Goal: Task Accomplishment & Management: Use online tool/utility

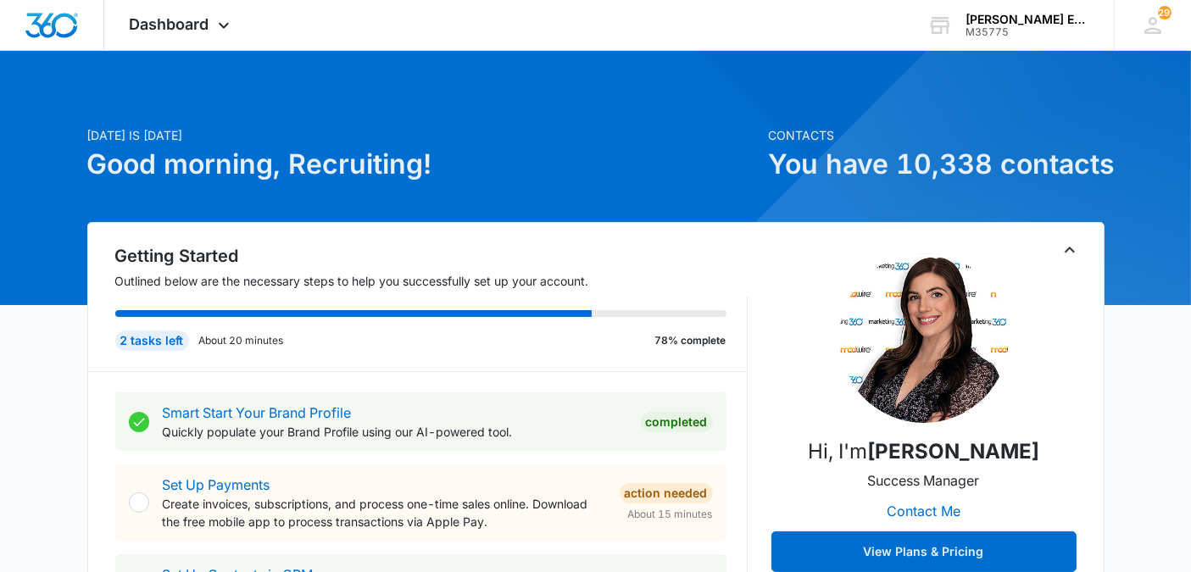
click at [181, 30] on span "Dashboard" at bounding box center [170, 24] width 80 height 18
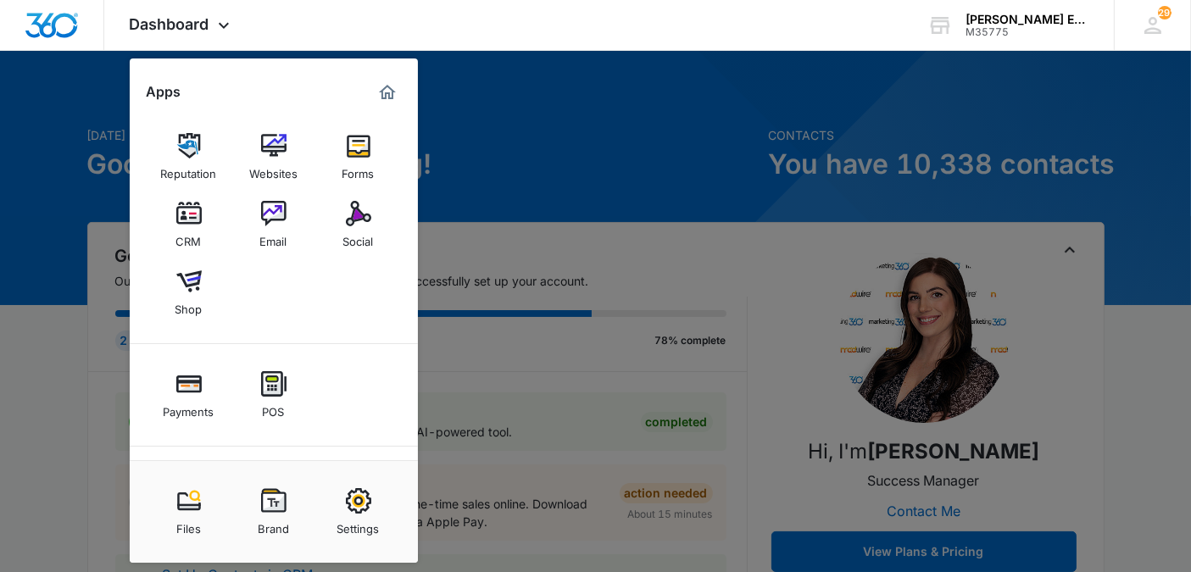
click at [189, 230] on div "CRM" at bounding box center [188, 237] width 25 height 22
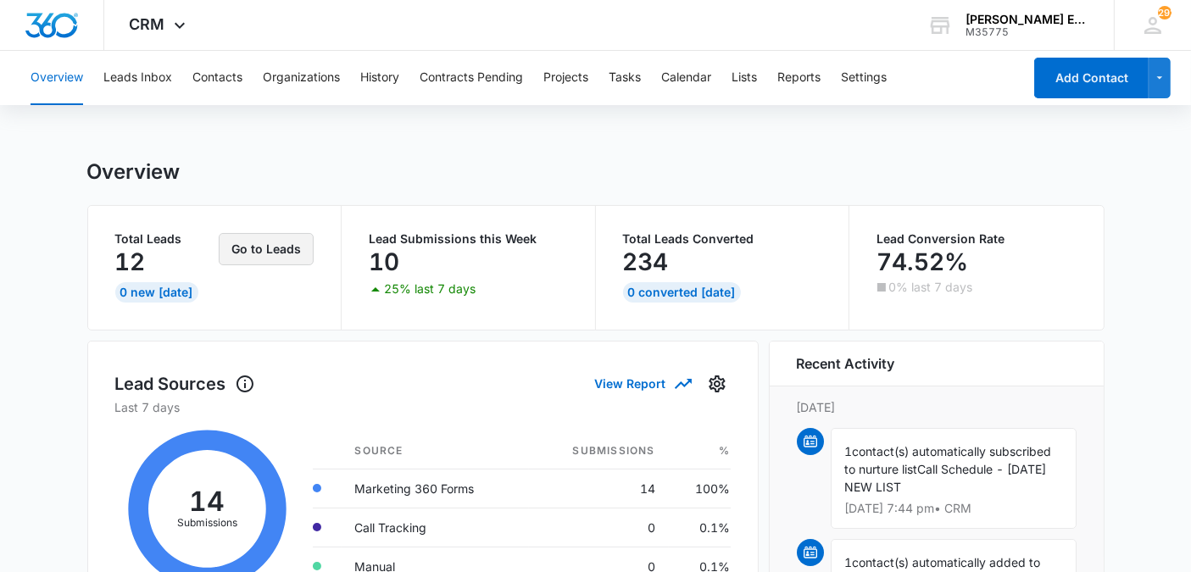
click at [301, 253] on button "Go to Leads" at bounding box center [266, 249] width 95 height 32
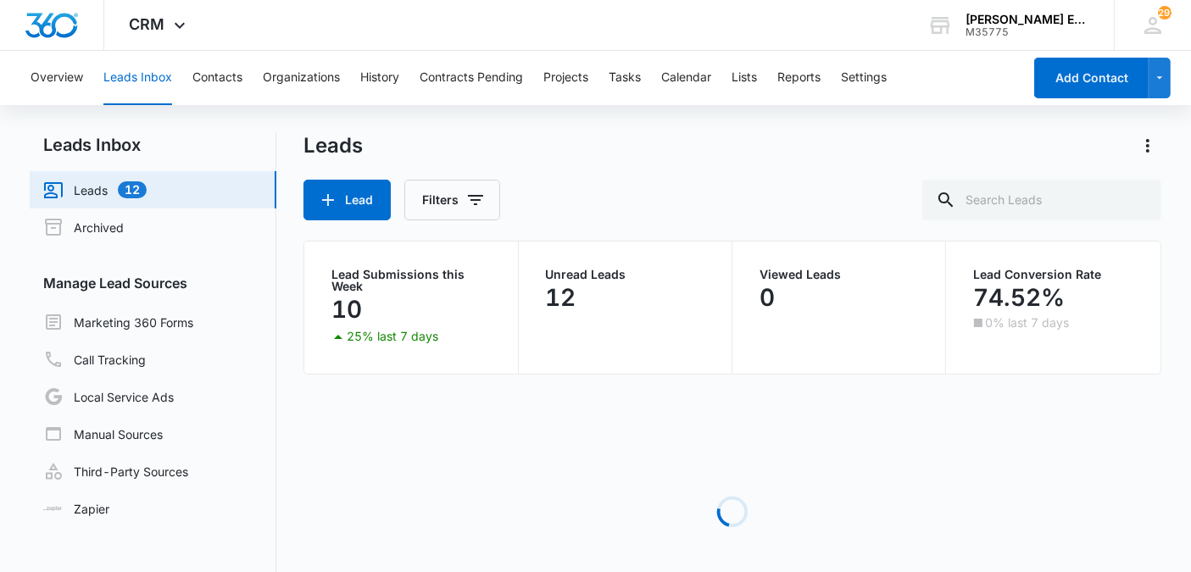
scroll to position [86, 0]
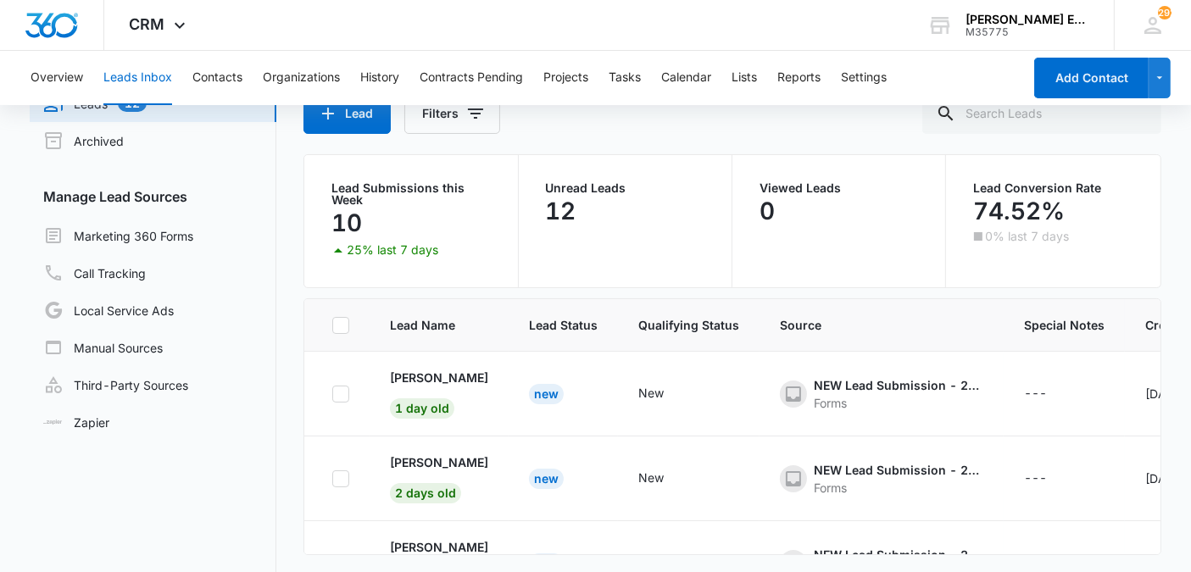
click at [339, 325] on icon at bounding box center [341, 325] width 10 height 8
click at [332, 325] on input "checkbox" at bounding box center [331, 325] width 1 height 1
checkbox input "true"
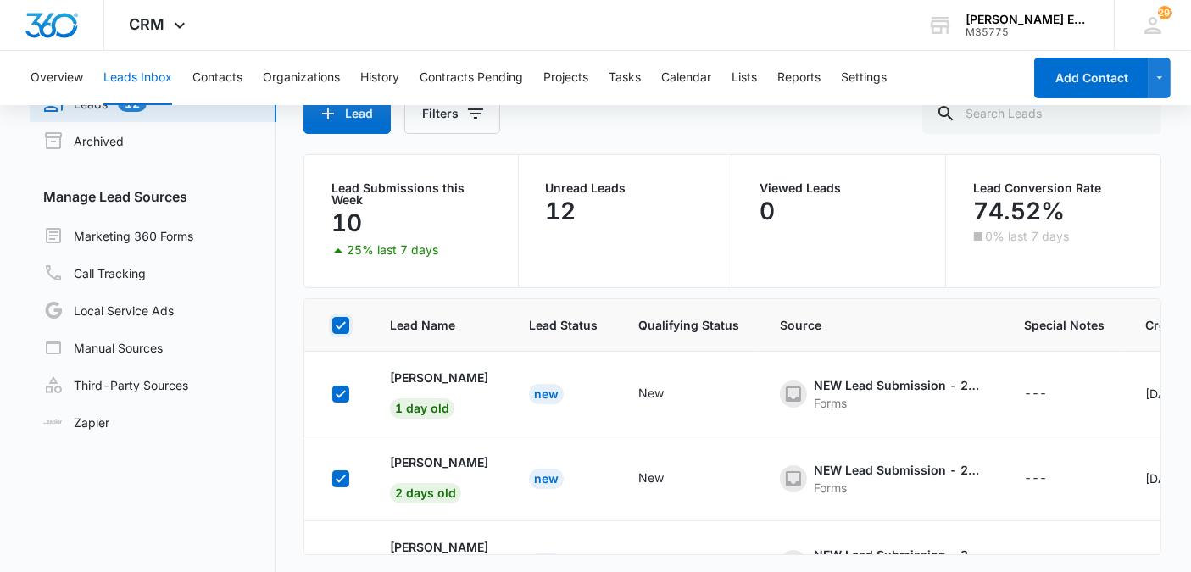
checkbox input "true"
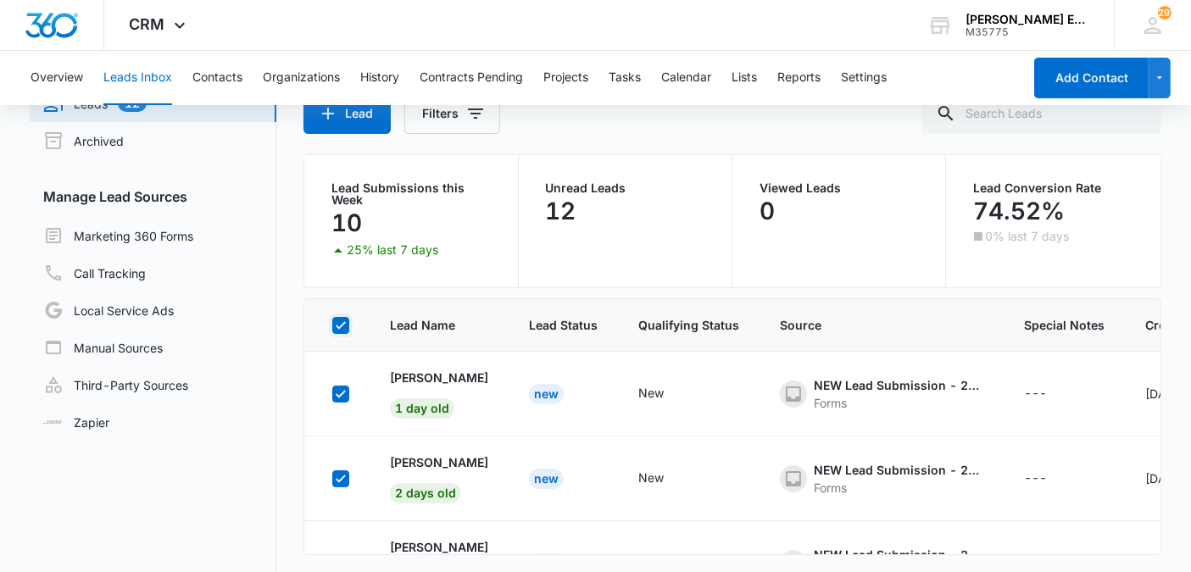
checkbox input "true"
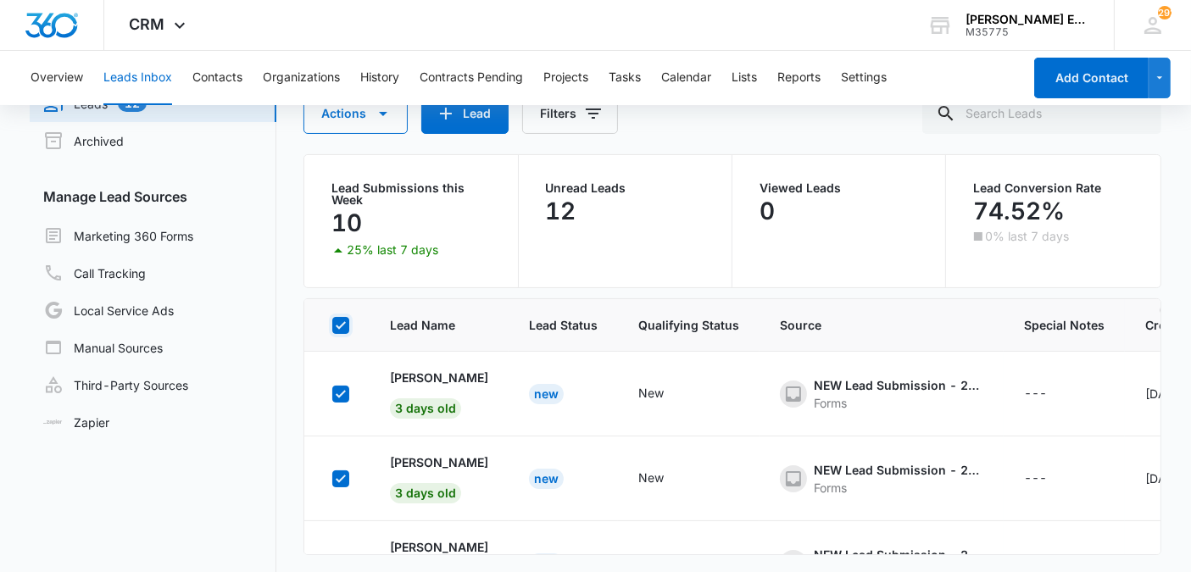
scroll to position [255, 0]
click at [390, 127] on button "Actions" at bounding box center [355, 113] width 104 height 41
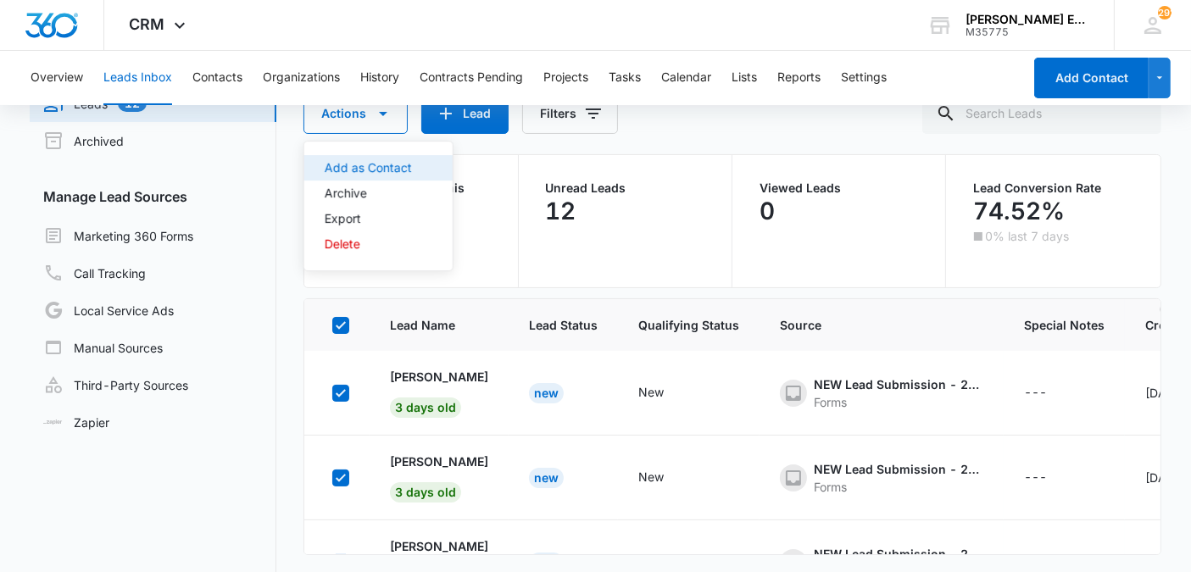
click at [389, 163] on div "Add as Contact" at bounding box center [368, 168] width 87 height 12
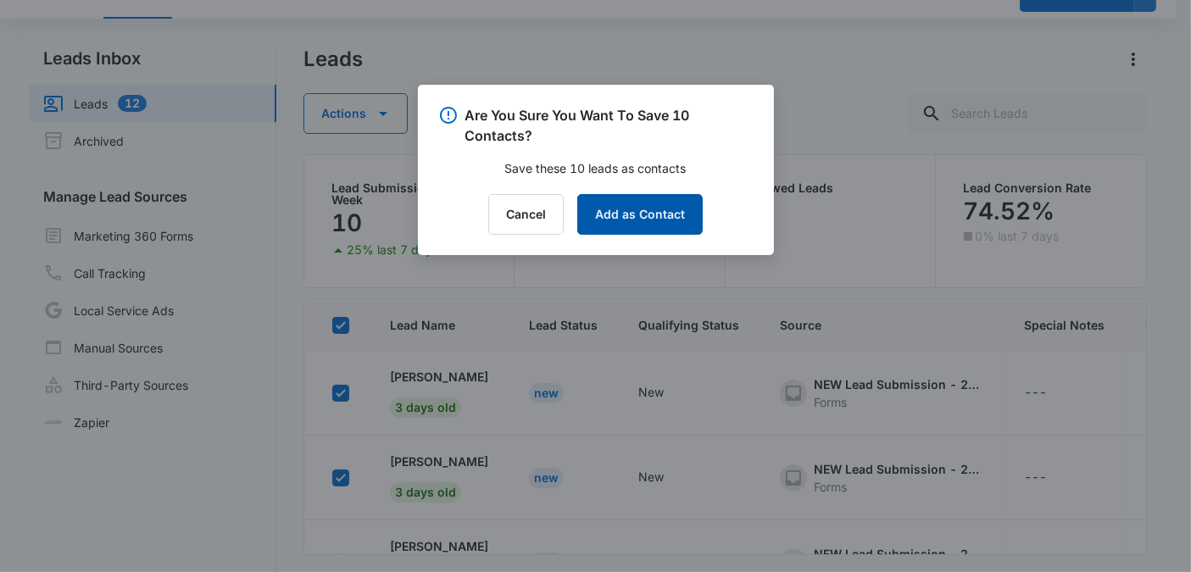
click at [623, 197] on button "Add as Contact" at bounding box center [639, 214] width 125 height 41
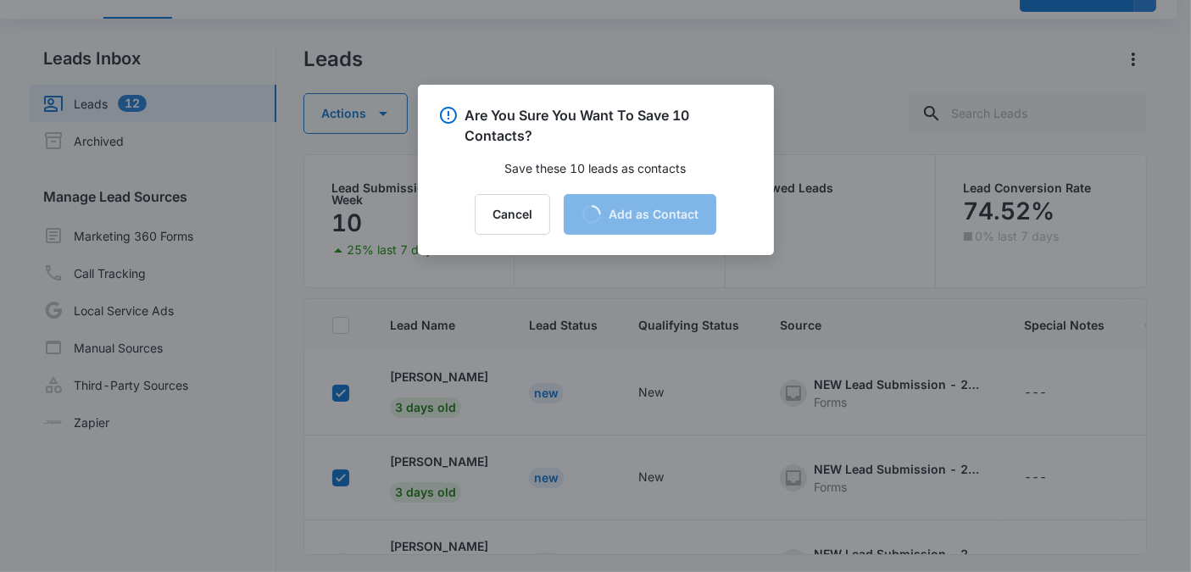
checkbox input "false"
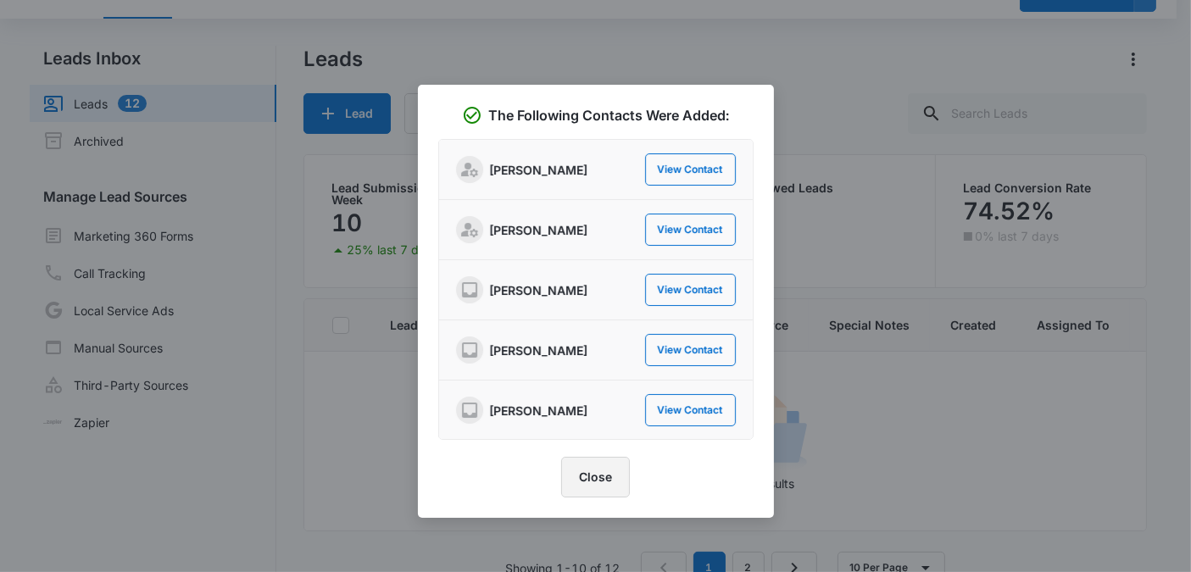
click at [597, 477] on button "Close" at bounding box center [595, 477] width 69 height 41
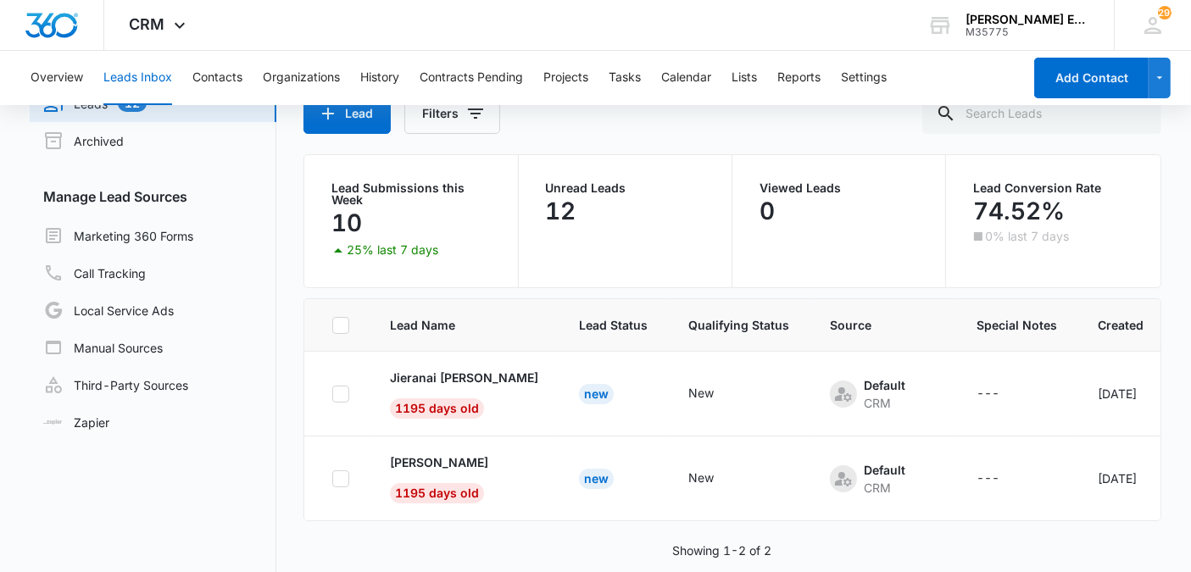
click at [347, 330] on icon at bounding box center [340, 325] width 15 height 15
click at [332, 325] on input "checkbox" at bounding box center [331, 325] width 1 height 1
checkbox input "true"
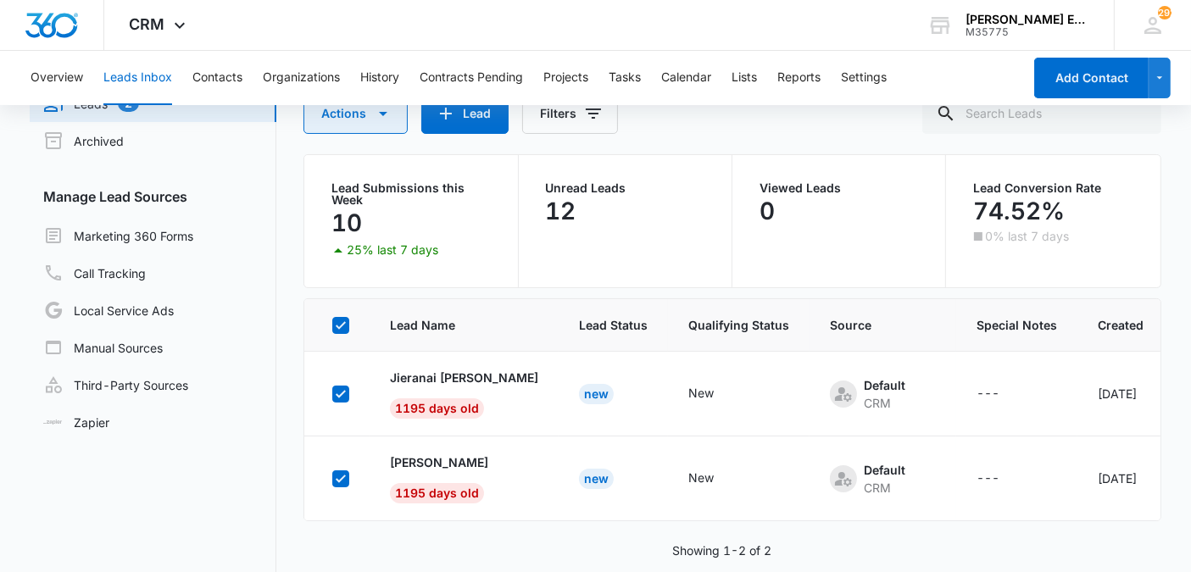
click at [382, 125] on button "Actions" at bounding box center [355, 113] width 104 height 41
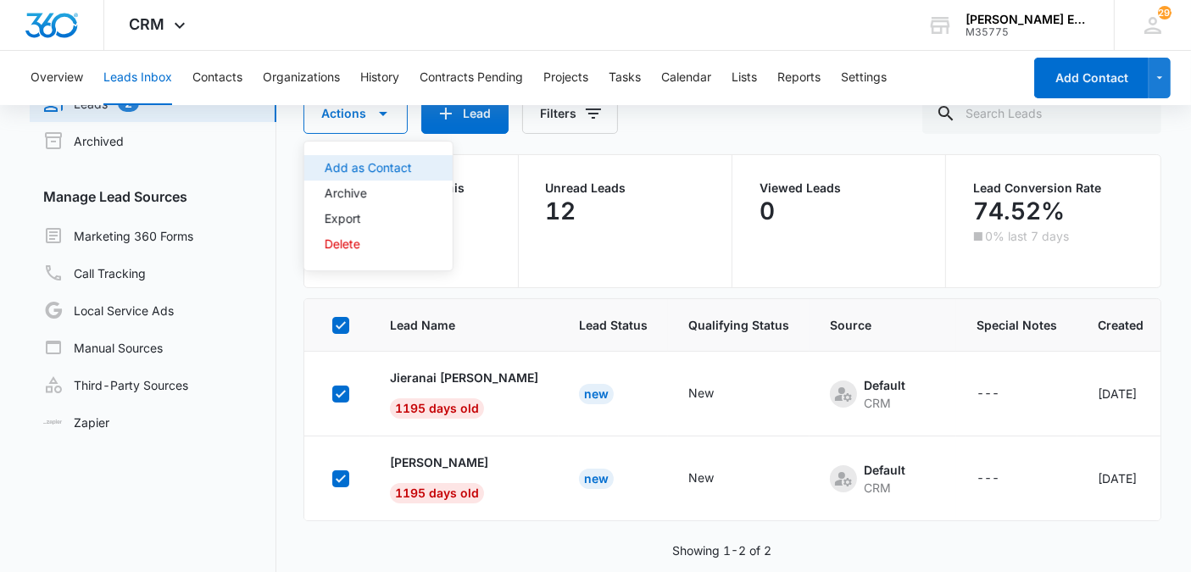
click at [385, 168] on div "Add as Contact" at bounding box center [368, 168] width 87 height 12
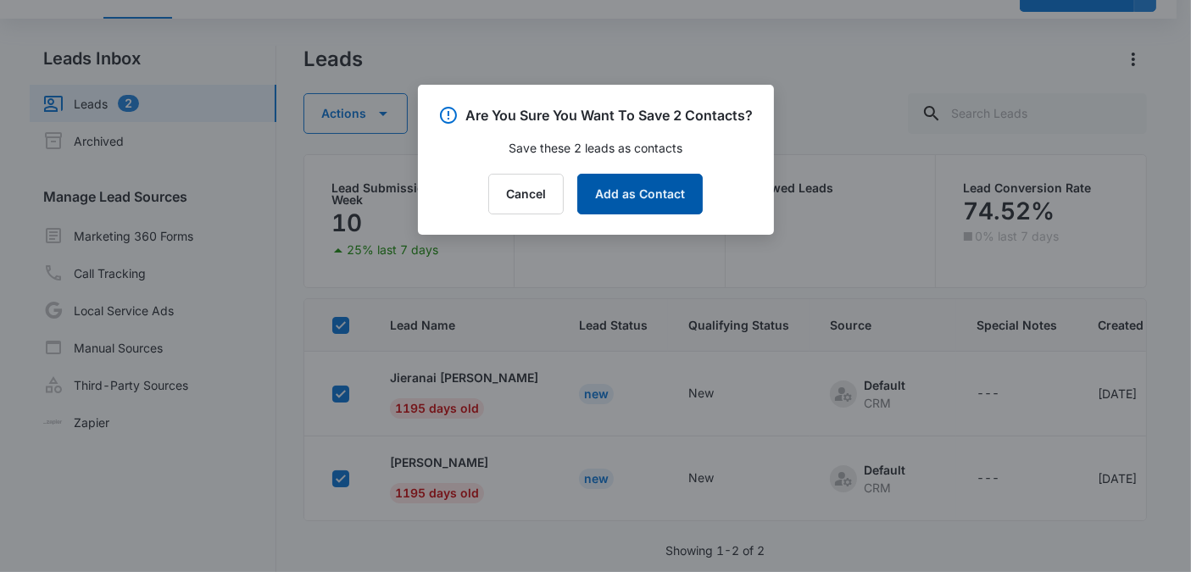
click at [643, 214] on button "Add as Contact" at bounding box center [639, 194] width 125 height 41
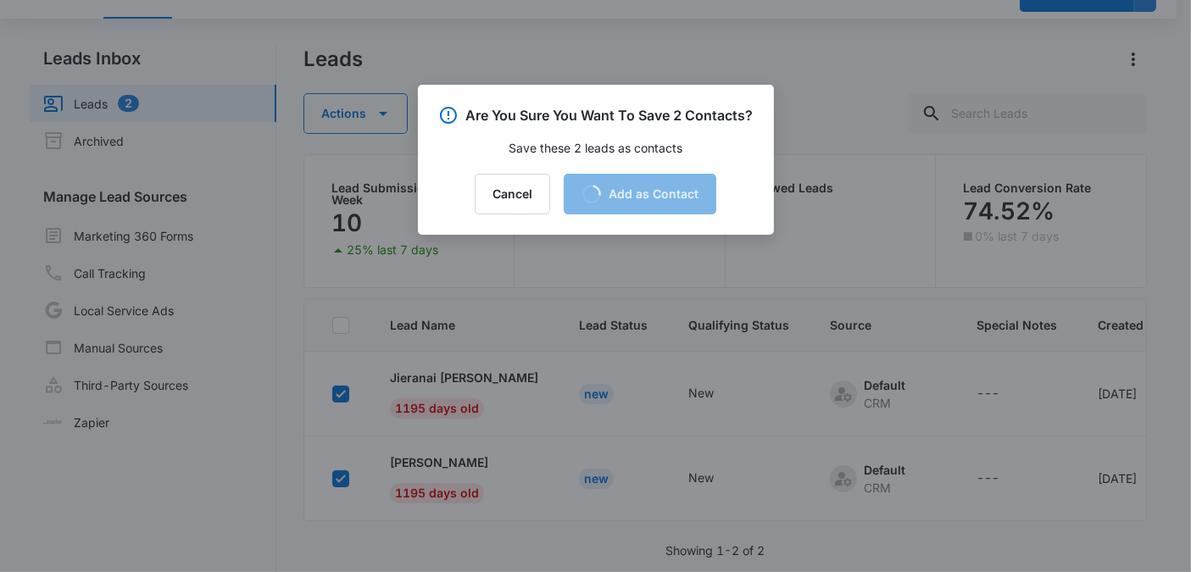
checkbox input "false"
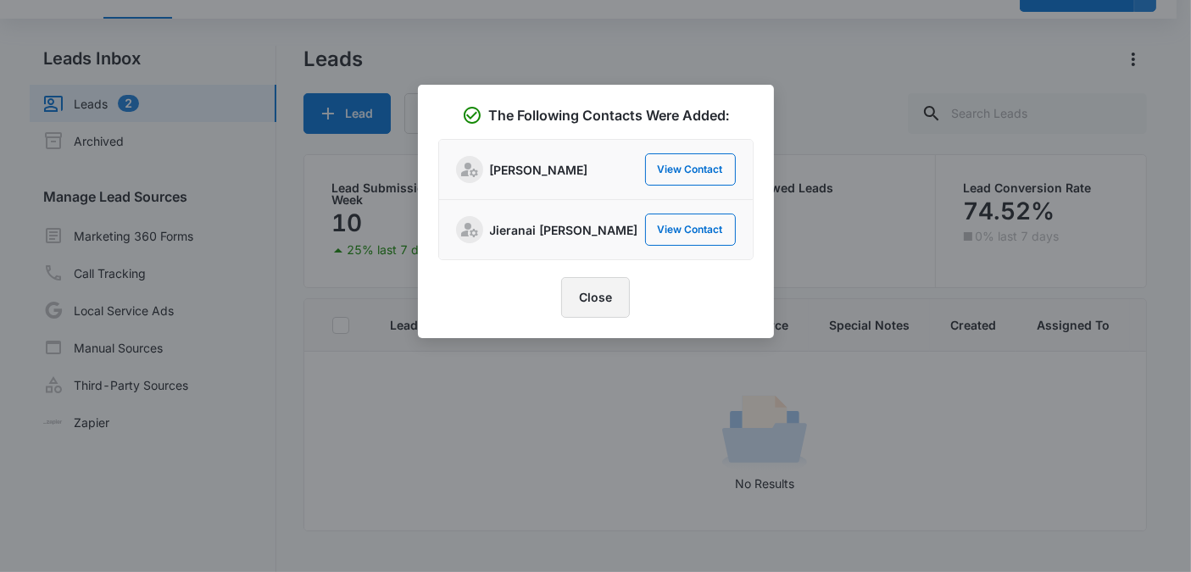
click at [603, 314] on button "Close" at bounding box center [595, 297] width 69 height 41
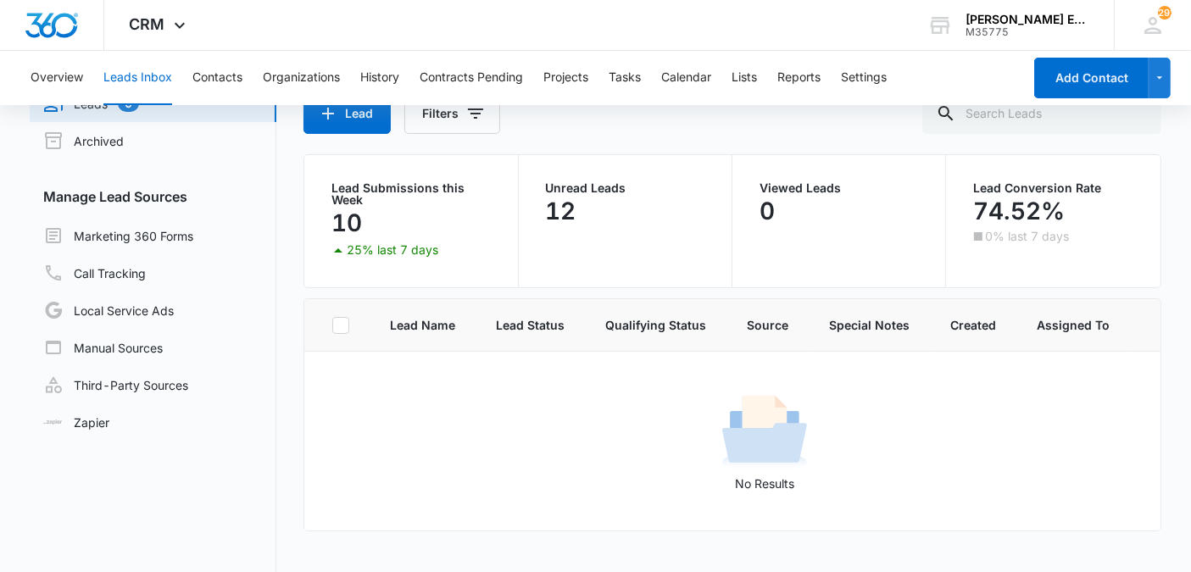
click at [603, 314] on th "Qualifying Status" at bounding box center [656, 325] width 142 height 53
